Goal: Task Accomplishment & Management: Use online tool/utility

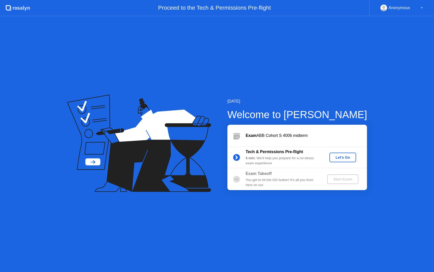
click at [343, 158] on div "Let's Go" at bounding box center [342, 157] width 23 height 4
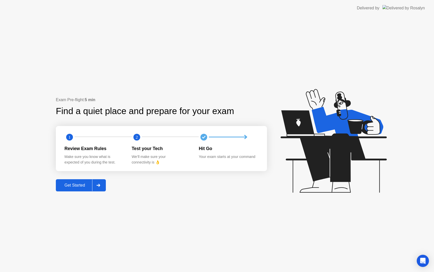
click at [83, 184] on div "Get Started" at bounding box center [74, 185] width 35 height 5
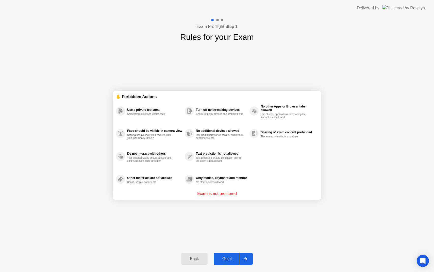
click at [230, 258] on div "Got it" at bounding box center [227, 259] width 24 height 5
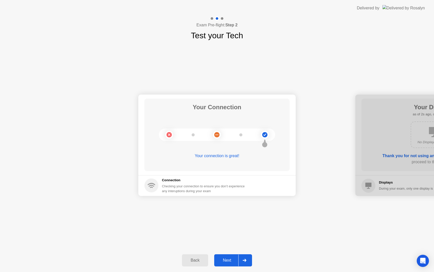
click at [229, 260] on div "Next" at bounding box center [227, 260] width 23 height 5
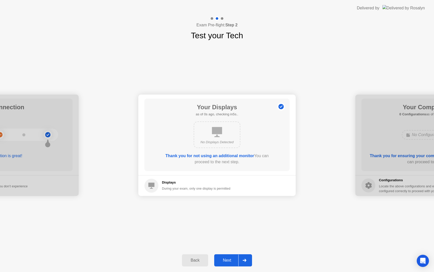
click at [229, 260] on div "Next" at bounding box center [227, 260] width 23 height 5
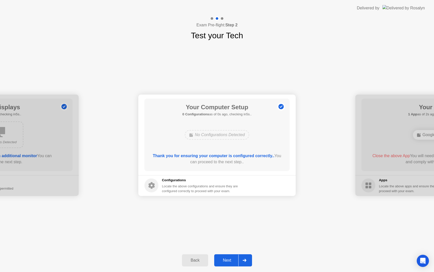
click at [229, 260] on div "Next" at bounding box center [227, 260] width 23 height 5
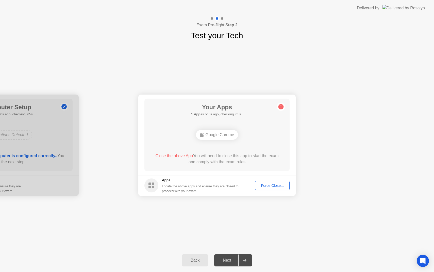
click at [229, 260] on div "Next" at bounding box center [227, 260] width 23 height 5
click at [271, 185] on div "Force Close..." at bounding box center [272, 186] width 31 height 4
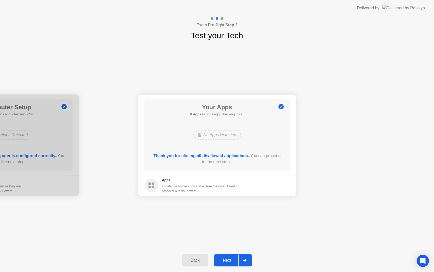
click at [226, 261] on div "Next" at bounding box center [227, 260] width 23 height 5
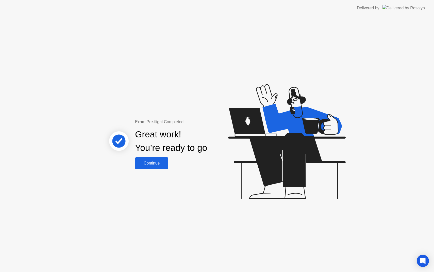
click at [153, 153] on div "Great work! You’re ready to go" at bounding box center [171, 141] width 72 height 27
click at [156, 161] on div "Continue" at bounding box center [151, 163] width 30 height 5
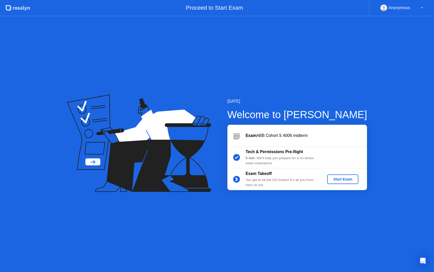
click at [347, 184] on button "Start Exam" at bounding box center [342, 179] width 31 height 10
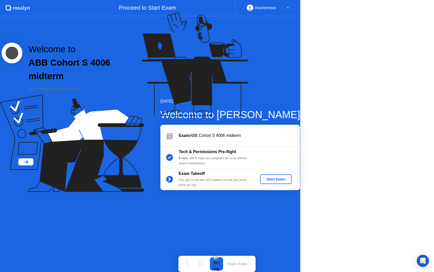
click at [261, 135] on div "Welcome to ABB Cohort S 4006 midterm We’re loading up your exam..." at bounding box center [130, 67] width 261 height 135
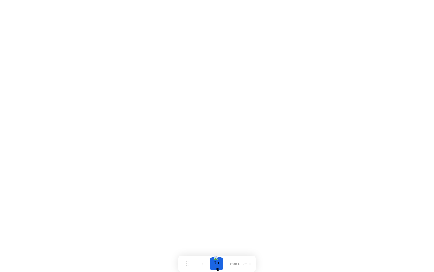
click at [246, 264] on button "Exam Rules" at bounding box center [239, 264] width 27 height 5
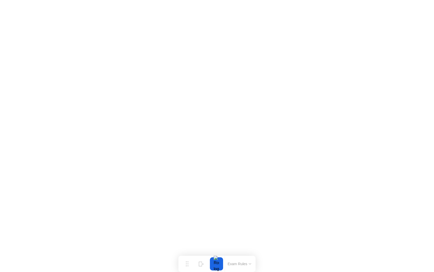
click at [214, 264] on div at bounding box center [216, 263] width 11 height 13
click at [236, 265] on button "Exam Rules" at bounding box center [239, 264] width 27 height 5
